Goal: Information Seeking & Learning: Learn about a topic

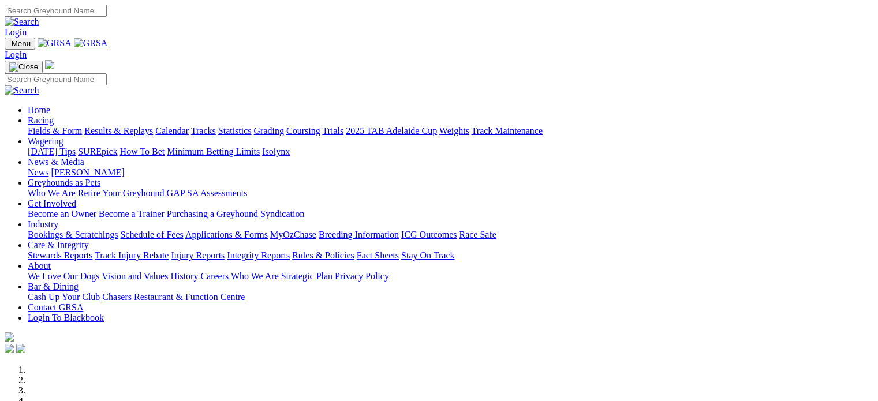
scroll to position [255, 0]
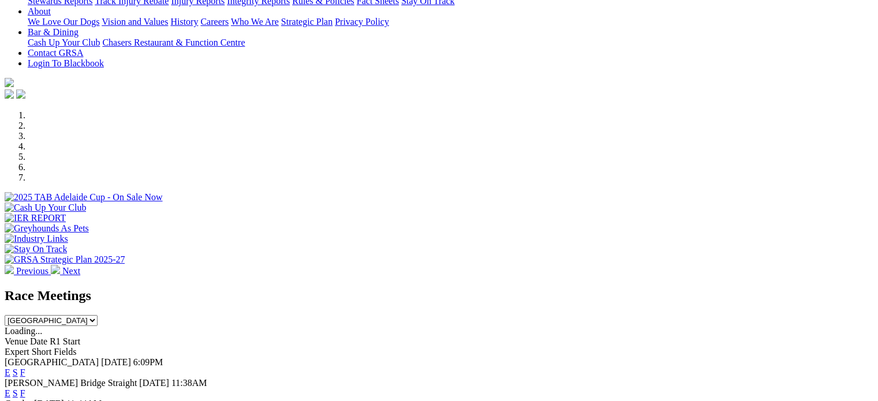
click at [25, 368] on link "F" at bounding box center [22, 373] width 5 height 10
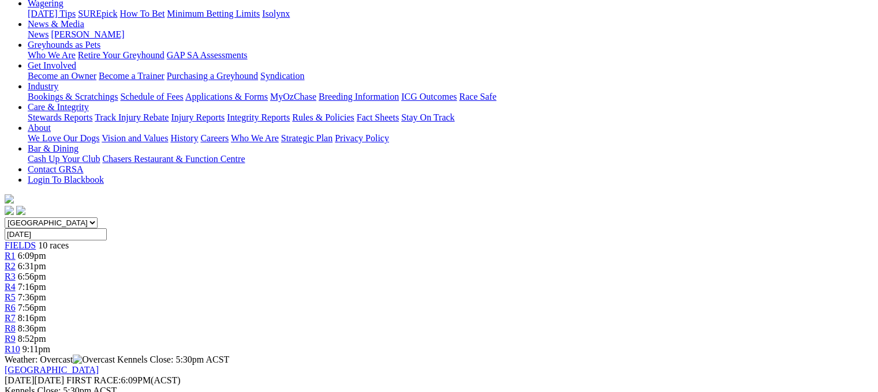
scroll to position [161, 0]
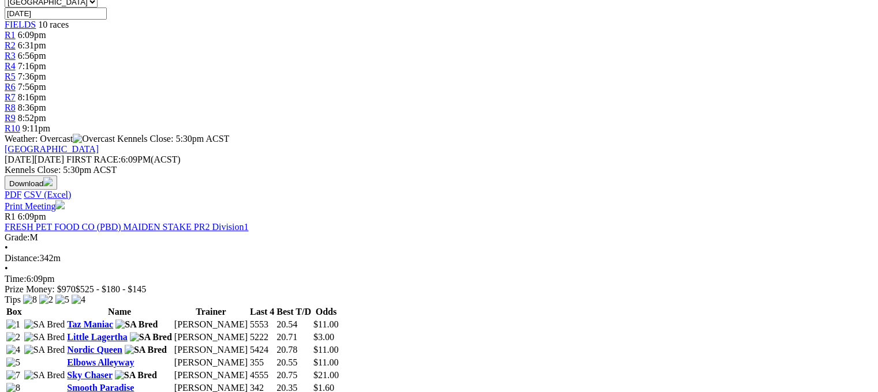
scroll to position [383, 0]
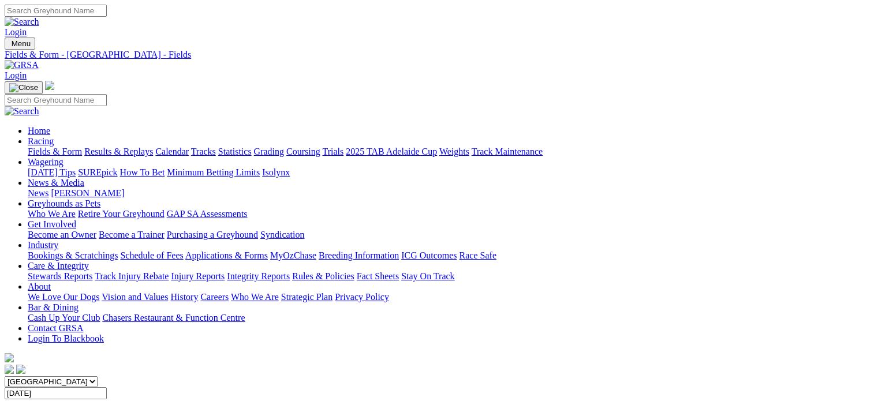
click at [290, 271] on link "Integrity Reports" at bounding box center [258, 276] width 63 height 10
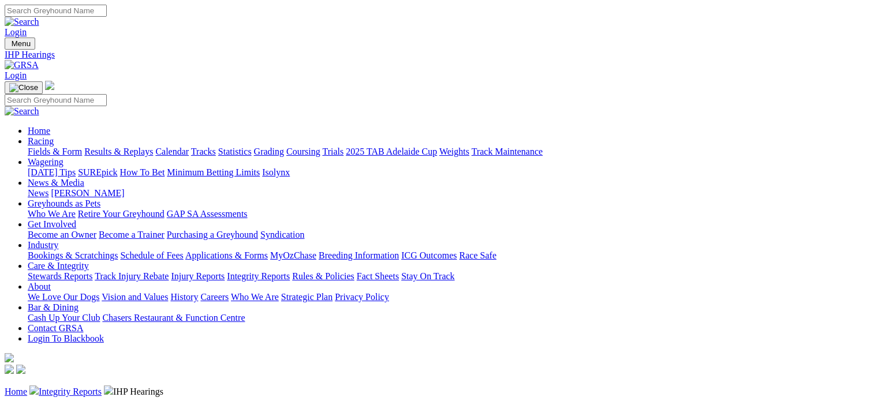
click at [102, 387] on link "Integrity Reports" at bounding box center [70, 392] width 63 height 10
click at [48, 188] on link "News" at bounding box center [38, 193] width 21 height 10
